Goal: Task Accomplishment & Management: Complete application form

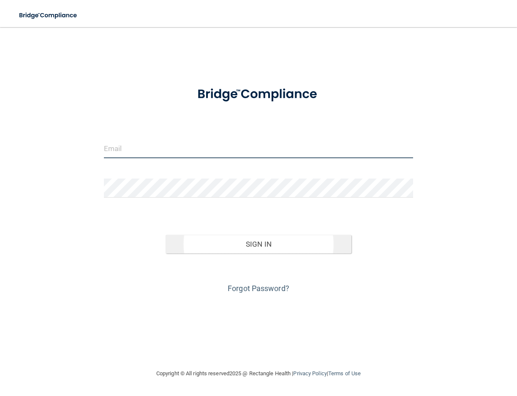
type input "[EMAIL_ADDRESS][DOMAIN_NAME]"
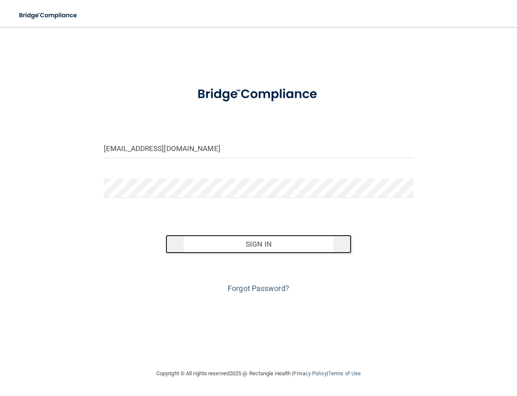
click at [260, 243] on button "Sign In" at bounding box center [259, 244] width 186 height 19
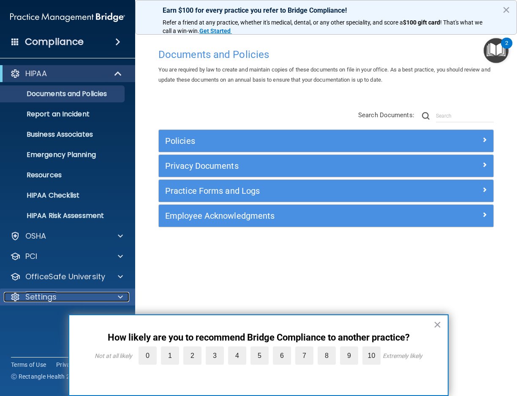
click at [53, 301] on p "Settings" at bounding box center [40, 297] width 31 height 10
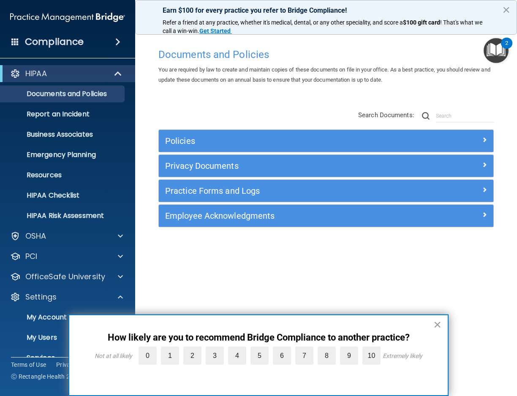
click at [439, 323] on button "×" at bounding box center [438, 324] width 8 height 14
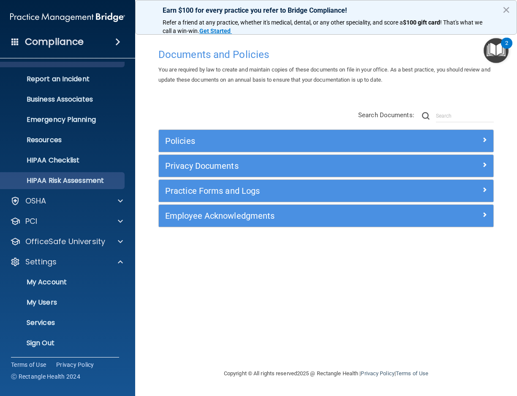
scroll to position [36, 0]
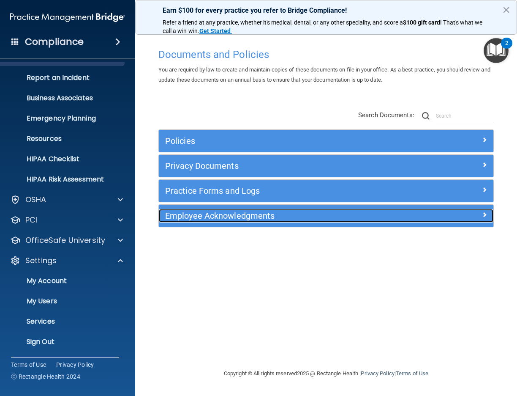
click at [218, 219] on h5 "Employee Acknowledgments" at bounding box center [284, 215] width 238 height 9
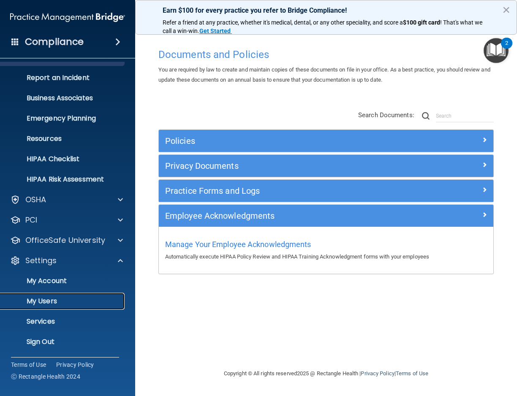
click at [45, 301] on p "My Users" at bounding box center [62, 301] width 115 height 8
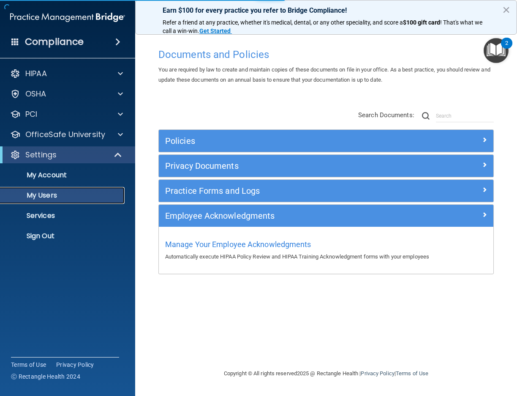
select select "20"
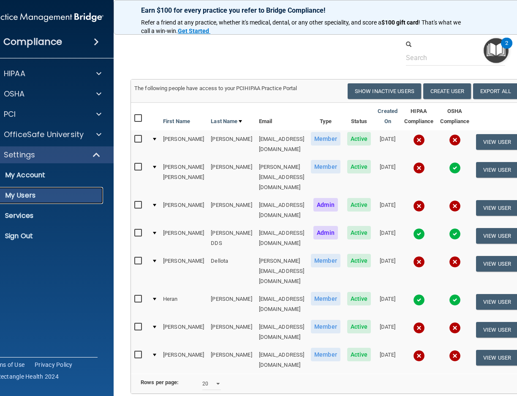
scroll to position [17, 0]
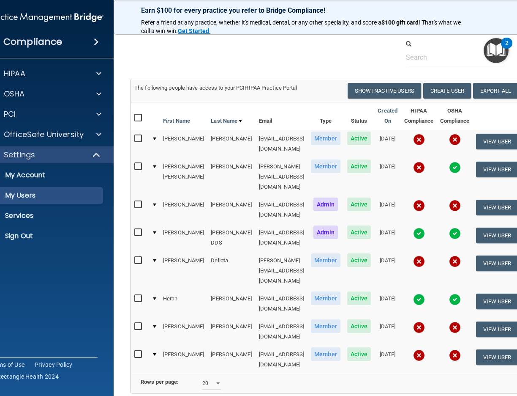
click at [134, 136] on input "checkbox" at bounding box center [139, 138] width 10 height 7
checkbox input "true"
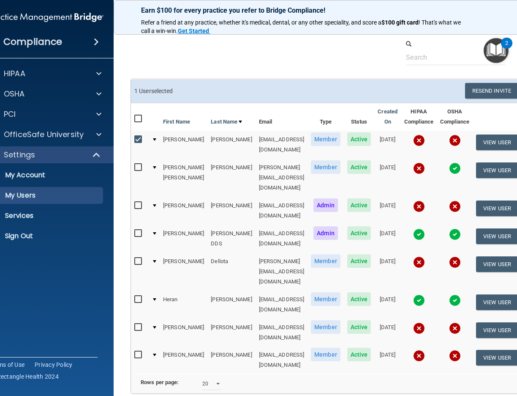
click at [134, 164] on input "checkbox" at bounding box center [139, 167] width 10 height 7
checkbox input "true"
click at [134, 202] on input "checkbox" at bounding box center [139, 205] width 10 height 7
checkbox input "true"
click at [134, 258] on input "checkbox" at bounding box center [139, 261] width 10 height 7
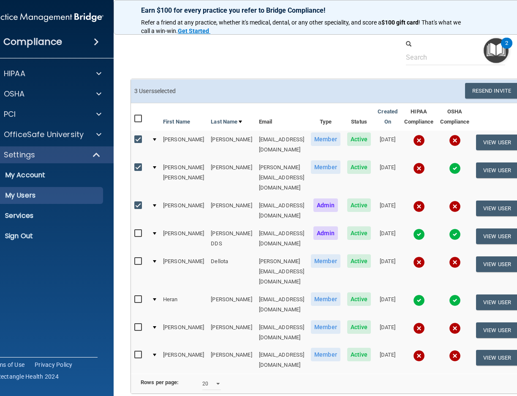
checkbox input "true"
click at [134, 324] on input "checkbox" at bounding box center [139, 327] width 10 height 7
checkbox input "true"
click at [495, 92] on button "Resend Invite" at bounding box center [491, 91] width 53 height 16
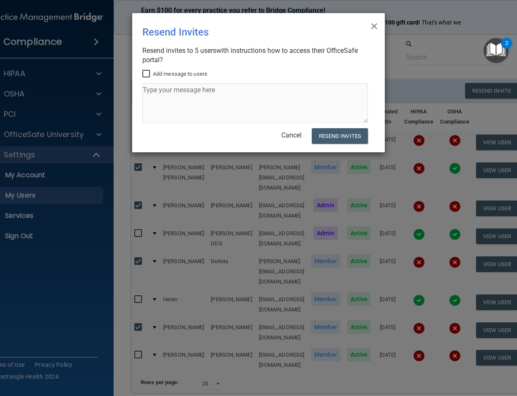
click at [147, 73] on input "Add message to users" at bounding box center [147, 74] width 10 height 7
checkbox input "true"
click at [153, 93] on textarea at bounding box center [255, 103] width 226 height 40
type textarea "It's Time to update your HIPPA and OSHA Training. Please complete as soon as po…"
click at [333, 134] on button "Resend Invites" at bounding box center [340, 136] width 56 height 16
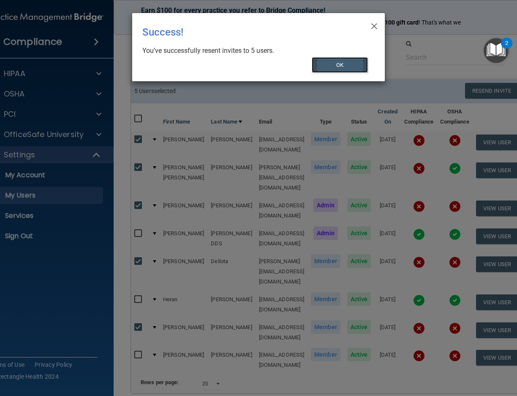
click at [347, 66] on button "OK" at bounding box center [340, 65] width 57 height 16
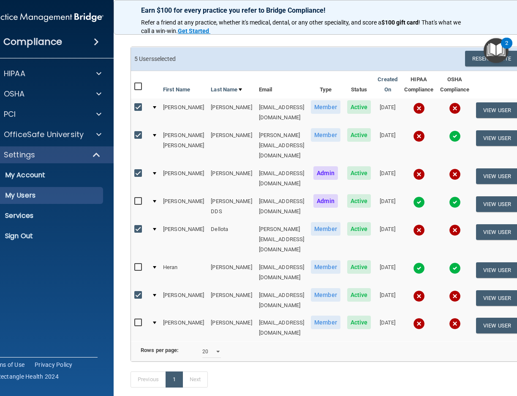
scroll to position [52, 0]
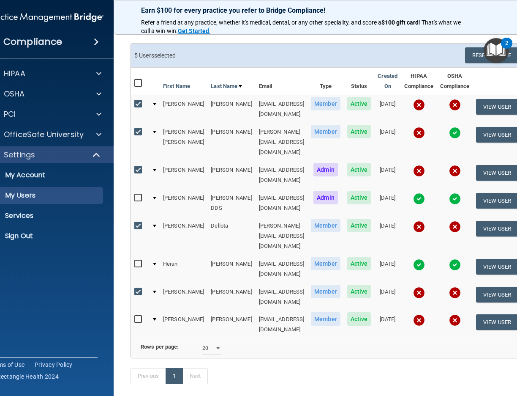
click at [421, 314] on img at bounding box center [419, 320] width 12 height 12
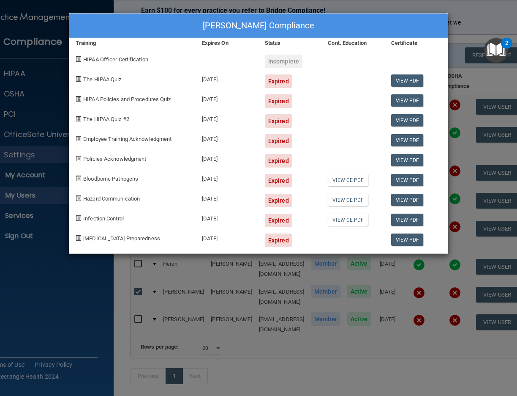
click at [436, 22] on div "[PERSON_NAME] Compliance" at bounding box center [258, 26] width 379 height 25
click at [480, 11] on div "[PERSON_NAME] Compliance Training Expires On Status Cont. Education Certificate…" at bounding box center [258, 198] width 517 height 396
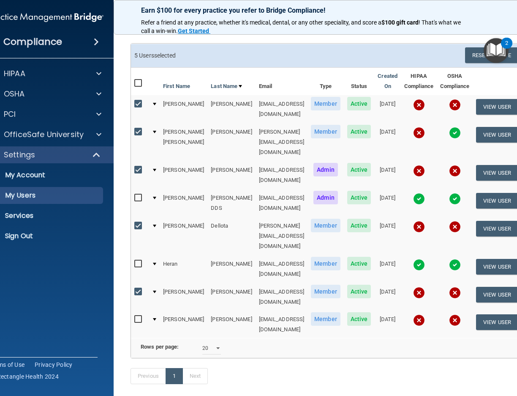
click at [500, 50] on img "Open Resource Center, 2 new notifications" at bounding box center [496, 50] width 25 height 25
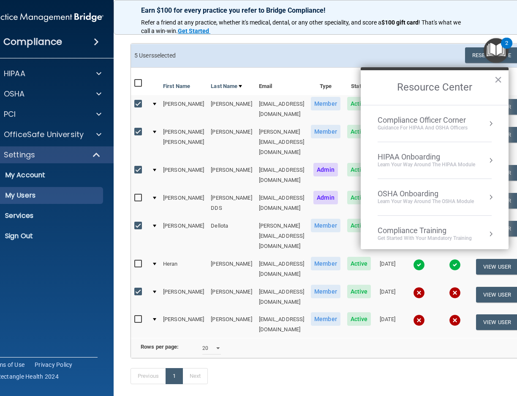
click at [500, 50] on img "Open Resource Center, 2 new notifications" at bounding box center [496, 50] width 25 height 25
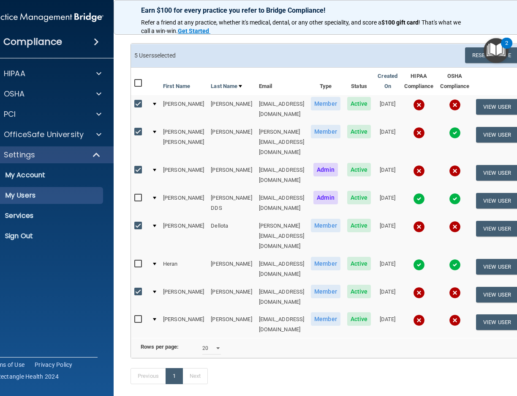
click at [404, 52] on div "Resend Invite Export All Create User Show Inactive Users" at bounding box center [425, 55] width 198 height 16
click at [26, 193] on p "My Users" at bounding box center [41, 195] width 115 height 8
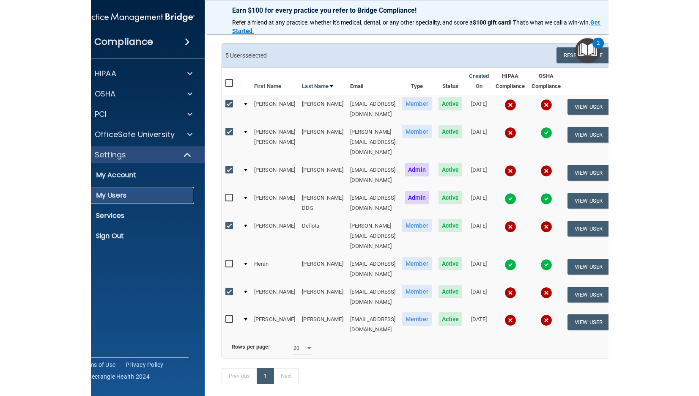
scroll to position [0, 0]
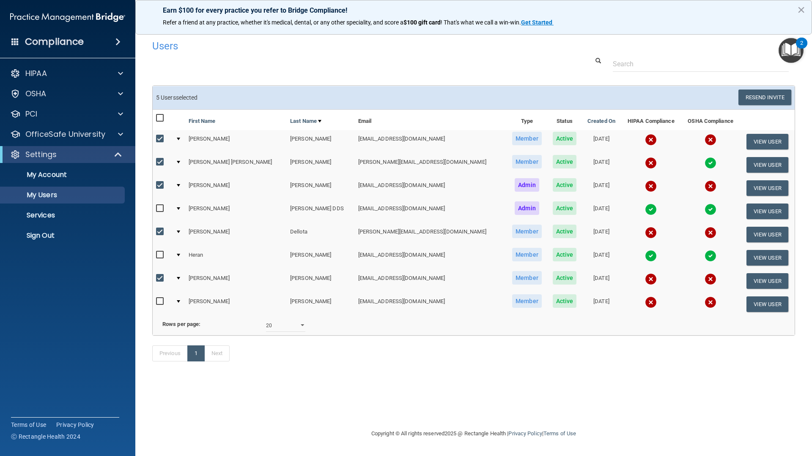
click at [159, 302] on input "checkbox" at bounding box center [161, 301] width 10 height 7
checkbox input "true"
click at [162, 276] on input "checkbox" at bounding box center [161, 278] width 10 height 7
checkbox input "false"
drag, startPoint x: 161, startPoint y: 230, endPoint x: 152, endPoint y: 202, distance: 29.1
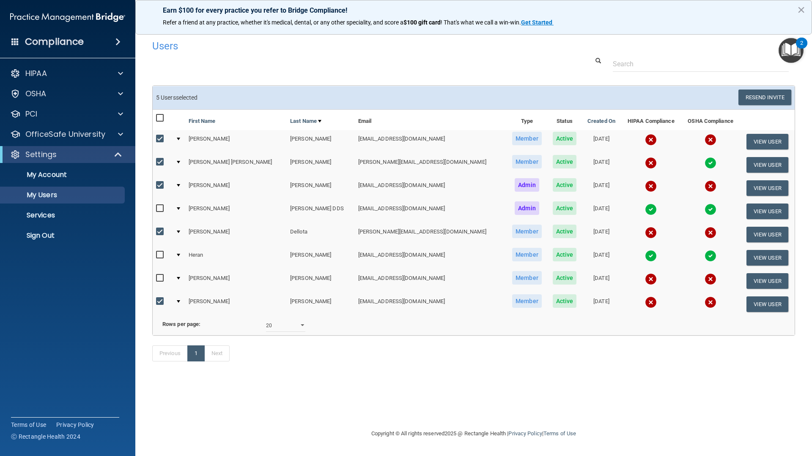
click at [159, 224] on td at bounding box center [162, 234] width 19 height 23
drag, startPoint x: 159, startPoint y: 183, endPoint x: 163, endPoint y: 165, distance: 18.9
click at [159, 182] on input "checkbox" at bounding box center [161, 185] width 10 height 7
checkbox input "false"
drag, startPoint x: 162, startPoint y: 158, endPoint x: 162, endPoint y: 147, distance: 11.0
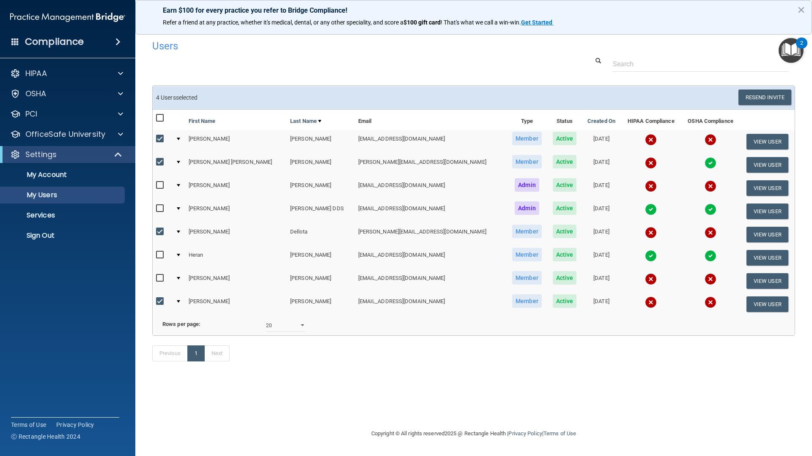
click at [162, 155] on td at bounding box center [162, 164] width 19 height 23
click at [163, 137] on input "checkbox" at bounding box center [161, 139] width 10 height 7
checkbox input "false"
click at [161, 159] on input "checkbox" at bounding box center [161, 162] width 10 height 7
checkbox input "false"
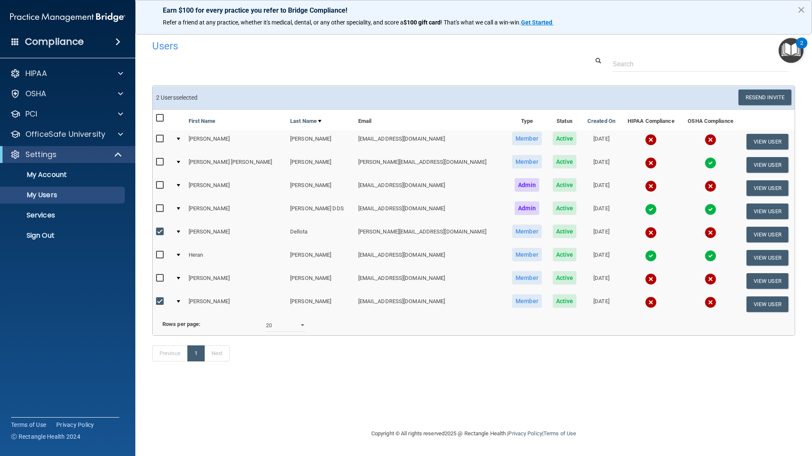
click at [158, 230] on input "checkbox" at bounding box center [161, 232] width 10 height 7
checkbox input "false"
click at [41, 193] on p "My Users" at bounding box center [62, 195] width 115 height 8
click at [160, 300] on input "checkbox" at bounding box center [161, 301] width 10 height 7
checkbox input "false"
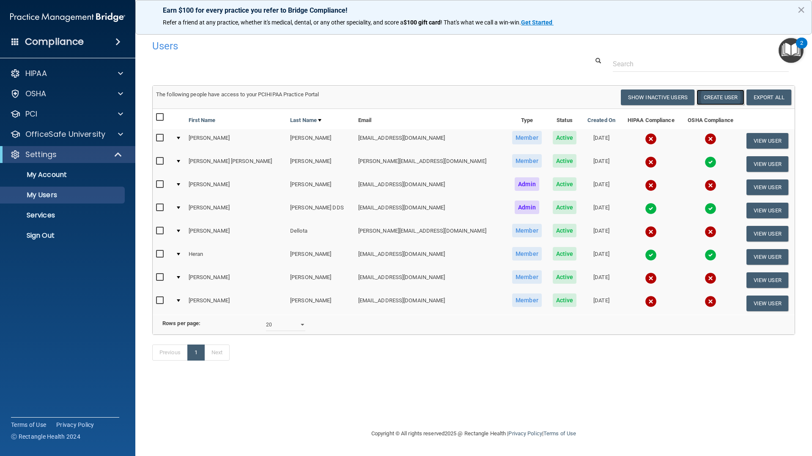
click at [517, 99] on button "Create User" at bounding box center [720, 98] width 48 height 16
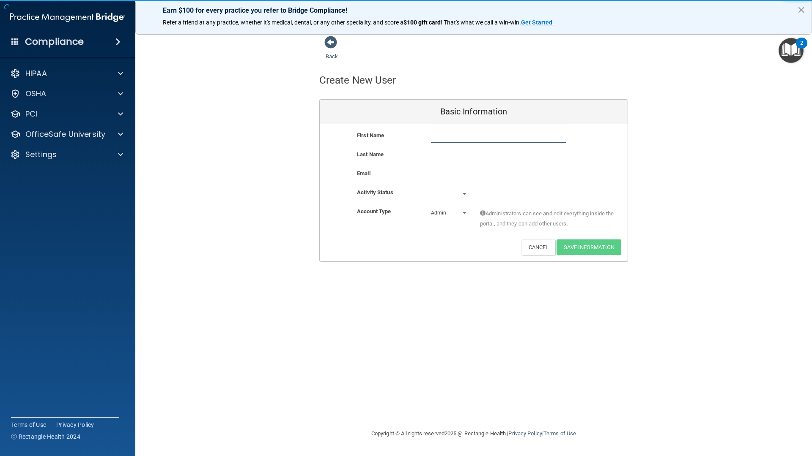
click at [448, 140] on input "text" at bounding box center [498, 137] width 135 height 13
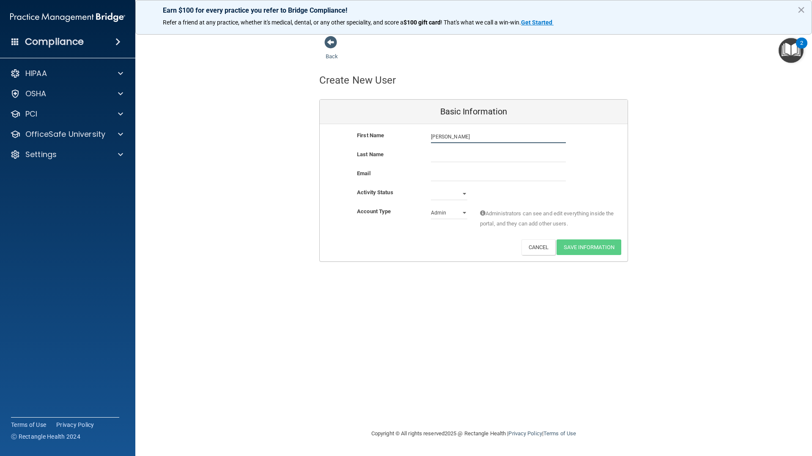
type input "[PERSON_NAME]"
click at [418, 395] on main "Back Create New User Basic Information First Name [PERSON_NAME] [PERSON_NAME] L…" at bounding box center [473, 241] width 676 height 429
click at [330, 369] on div "Back Create New User Basic Information First Name [PERSON_NAME] [PERSON_NAME] L…" at bounding box center [473, 228] width 642 height 385
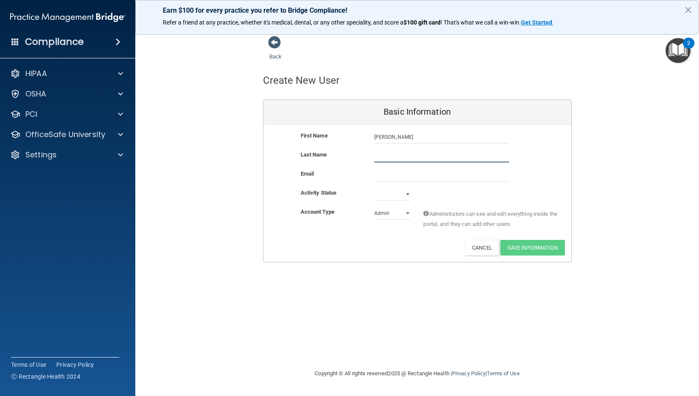
click at [380, 157] on input "text" at bounding box center [441, 156] width 135 height 13
type input "[PERSON_NAME]"
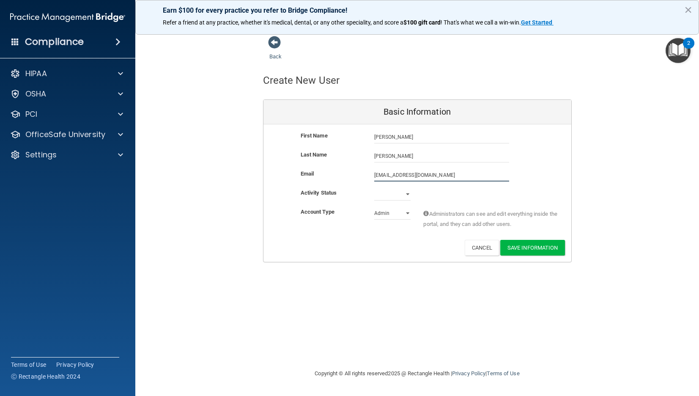
type input "[EMAIL_ADDRESS][DOMAIN_NAME]"
click at [407, 194] on select "Active Inactive" at bounding box center [392, 194] width 36 height 13
select select "active"
click at [388, 213] on select "Admin Member" at bounding box center [392, 213] width 36 height 13
select select "practice_member"
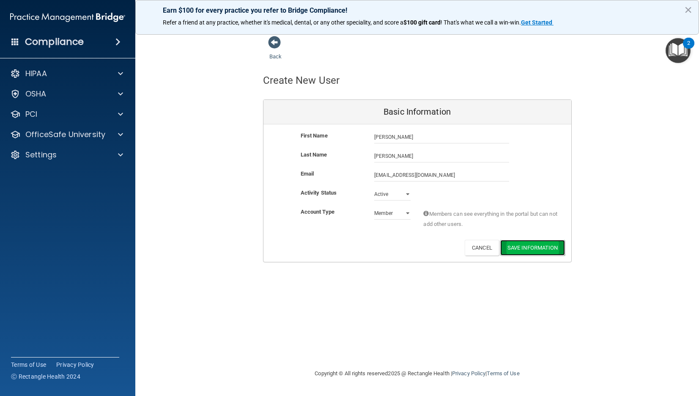
click at [517, 249] on button "Save Information" at bounding box center [532, 248] width 65 height 16
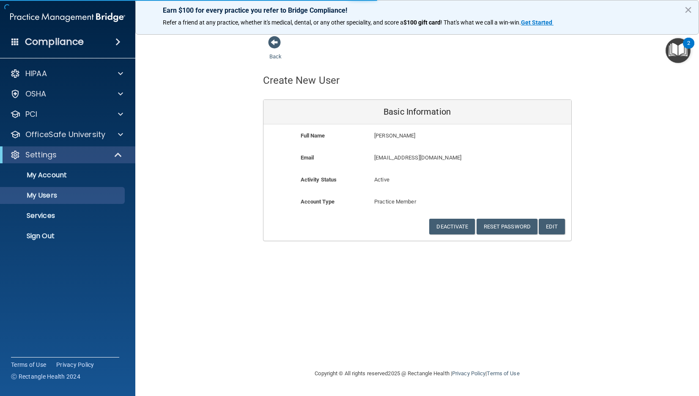
select select "20"
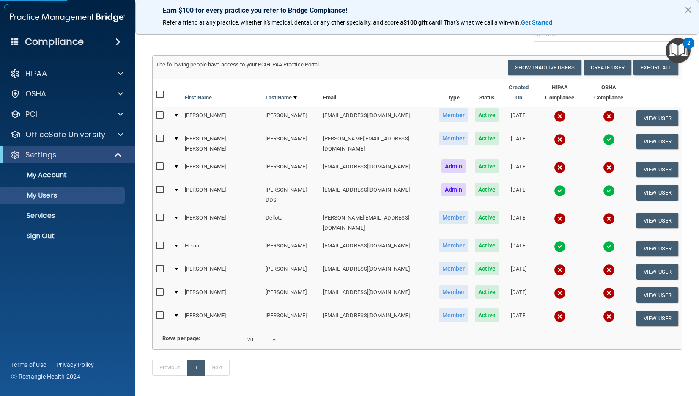
scroll to position [81, 0]
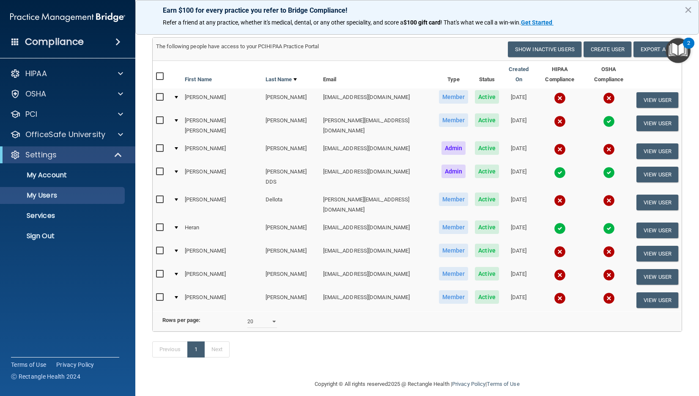
click at [156, 247] on input "checkbox" at bounding box center [161, 250] width 10 height 7
checkbox input "true"
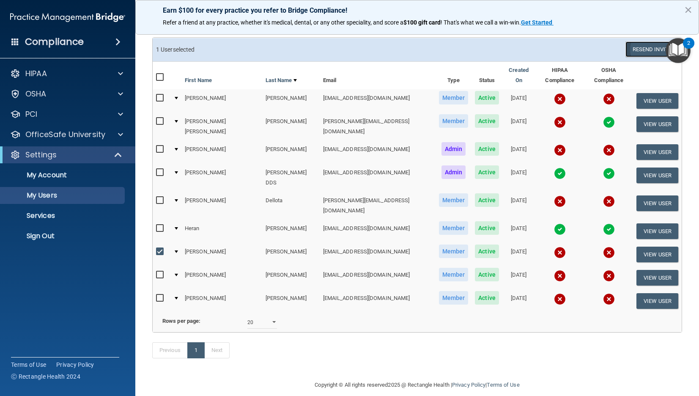
click at [517, 47] on button "Resend Invite" at bounding box center [651, 49] width 53 height 16
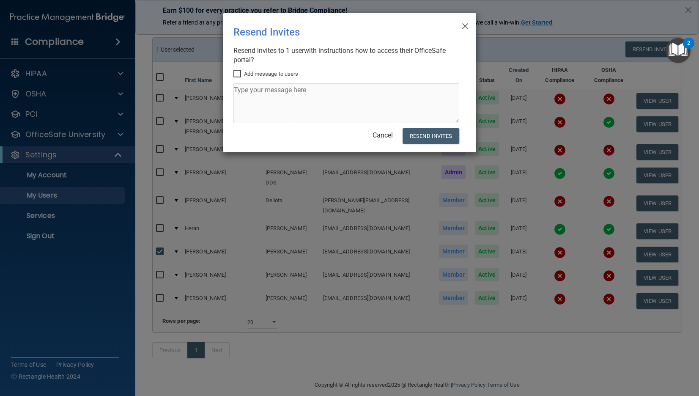
click at [237, 73] on input "Add message to users" at bounding box center [238, 74] width 10 height 7
checkbox input "true"
click at [245, 88] on textarea at bounding box center [346, 103] width 226 height 40
type textarea "Please complete the HIPPA and OSHA training modules. This can be done at work t…"
click at [415, 137] on button "Resend Invites" at bounding box center [430, 136] width 56 height 16
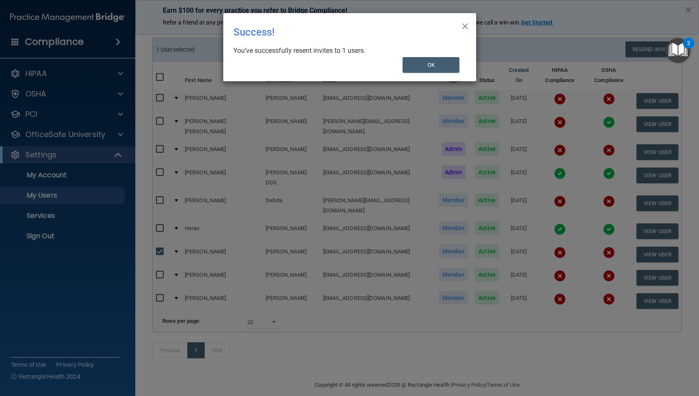
click at [466, 27] on span "×" at bounding box center [465, 24] width 8 height 17
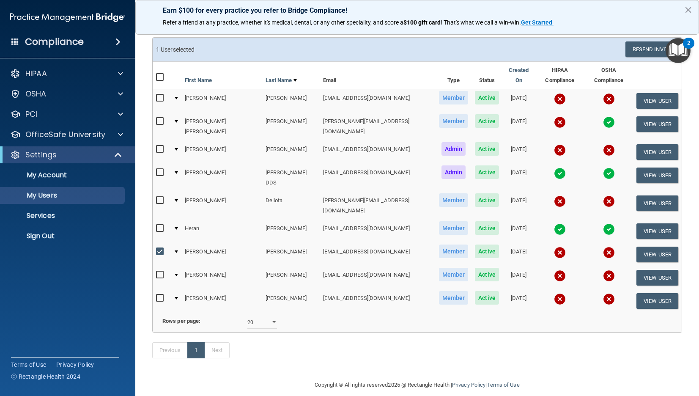
click at [159, 248] on input "checkbox" at bounding box center [161, 251] width 10 height 7
checkbox input "false"
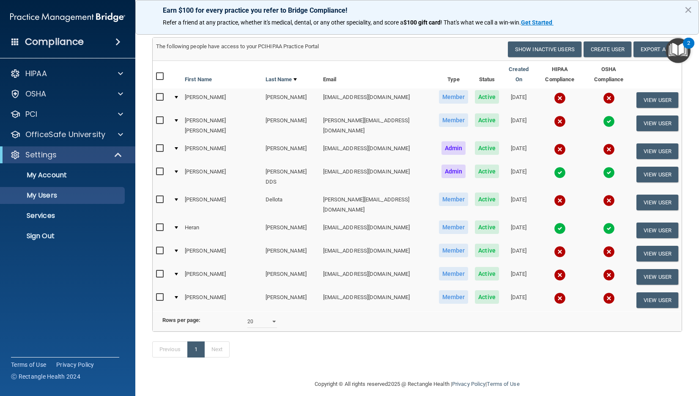
click at [475, 290] on span "Active" at bounding box center [487, 297] width 24 height 14
click at [517, 292] on button "View User" at bounding box center [657, 300] width 42 height 16
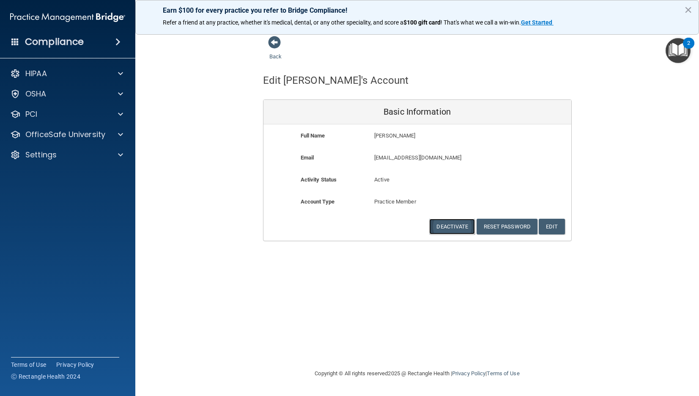
click at [446, 226] on button "Deactivate" at bounding box center [452, 227] width 46 height 16
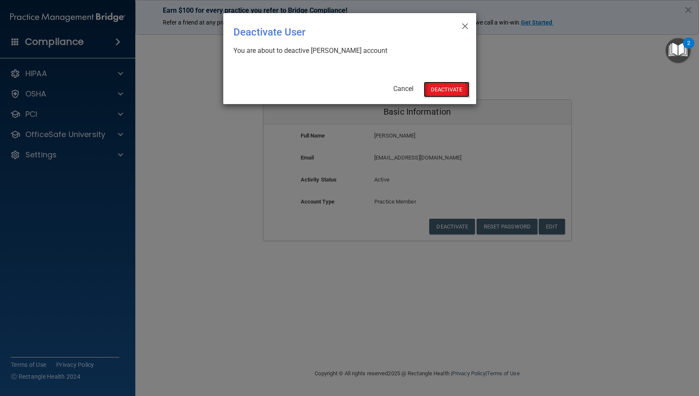
click at [447, 86] on button "Deactivate" at bounding box center [447, 90] width 46 height 16
